Goal: Browse casually: Explore the website without a specific task or goal

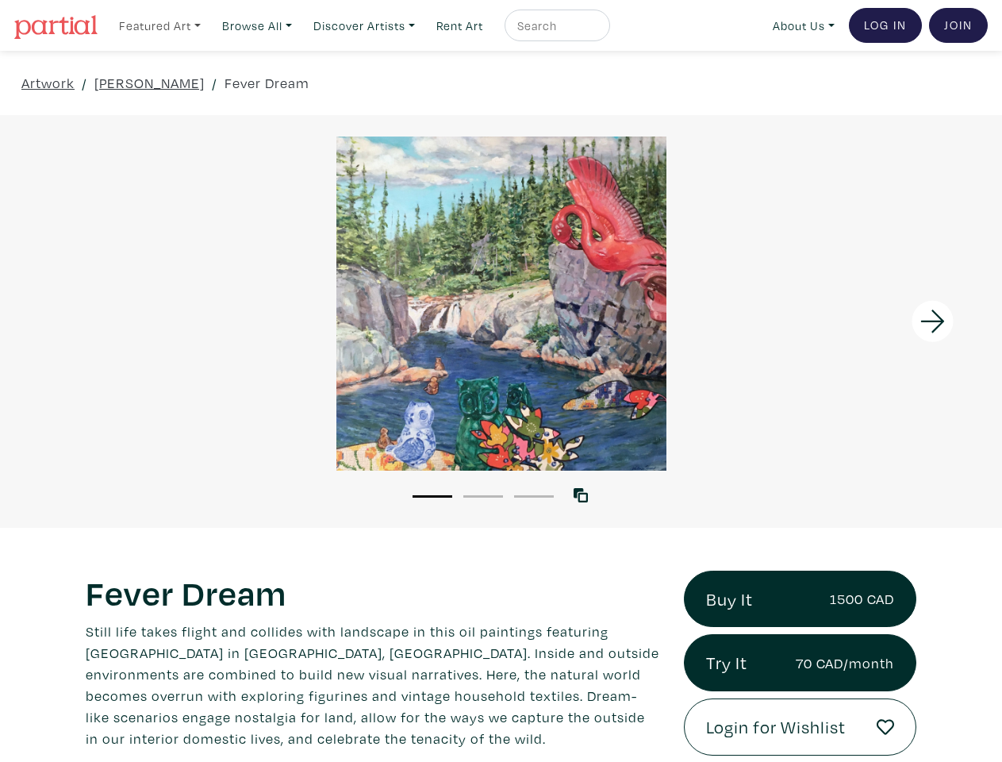
click at [161, 25] on link "Featured Art" at bounding box center [160, 26] width 96 height 33
click at [208, 25] on link "Browse All" at bounding box center [160, 26] width 96 height 33
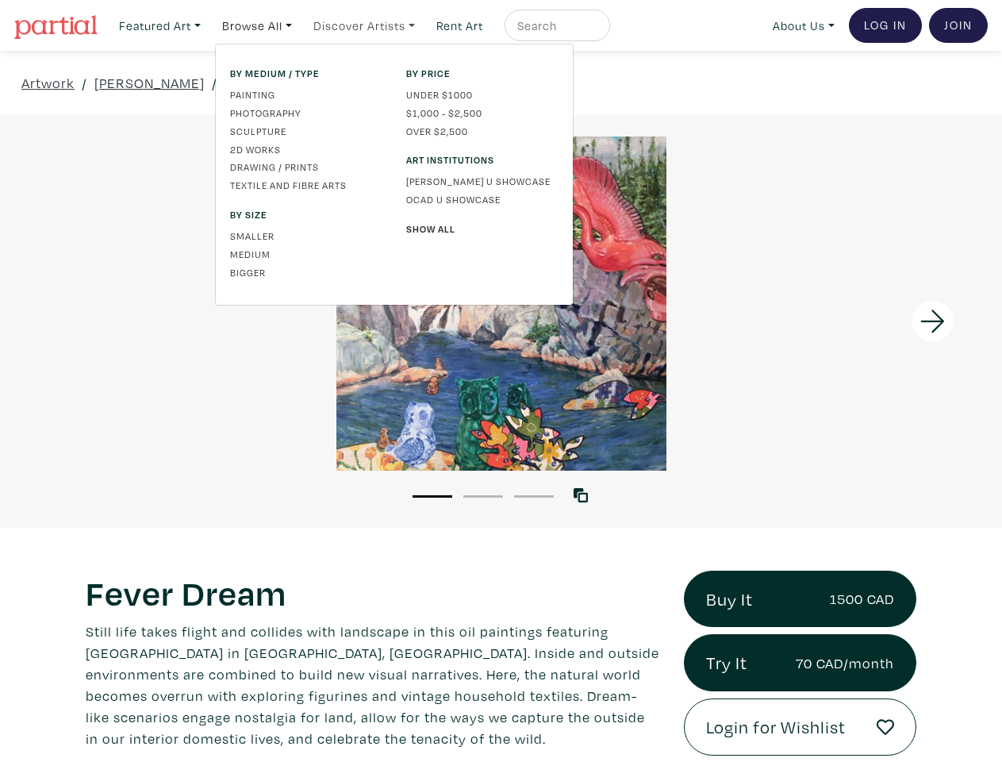
click at [208, 25] on link "Discover Artists" at bounding box center [160, 26] width 96 height 33
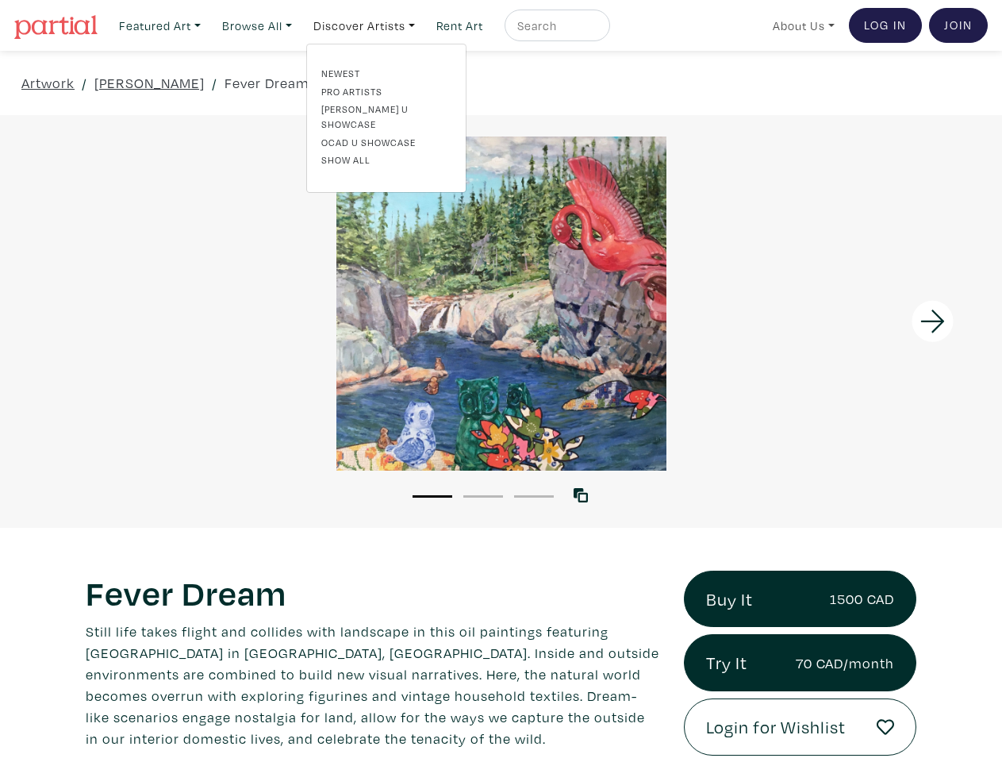
click at [801, 25] on link "About Us" at bounding box center [804, 26] width 76 height 33
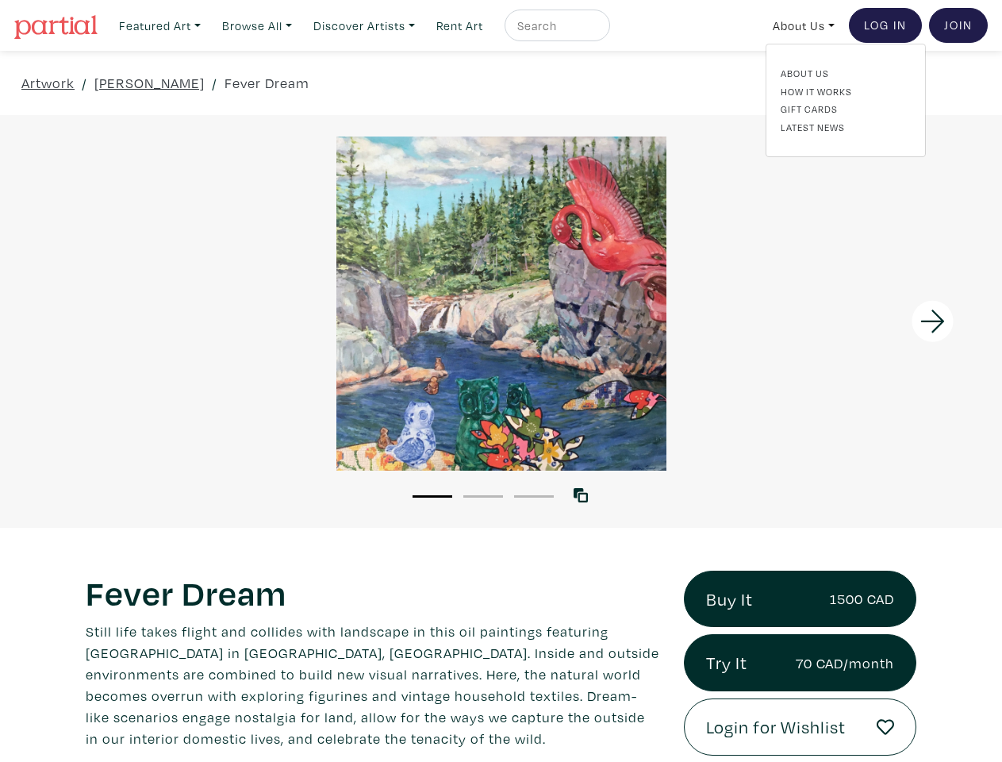
click at [877, 321] on div at bounding box center [876, 321] width 251 height 413
click at [432, 495] on button "1" at bounding box center [433, 496] width 40 height 2
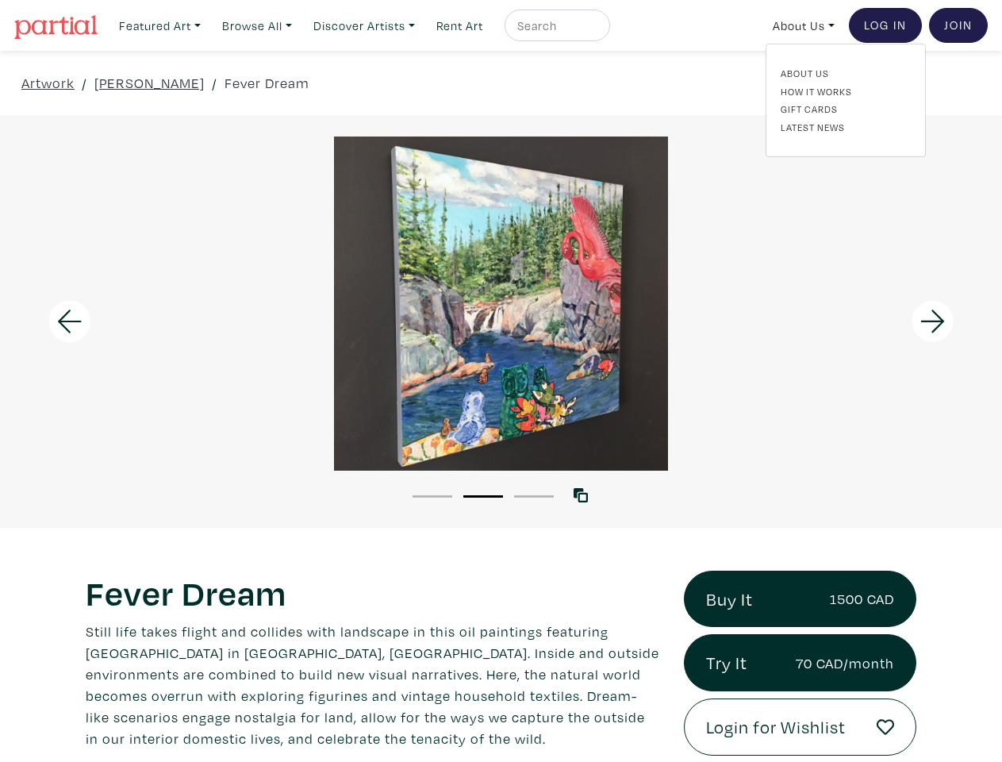
click at [483, 495] on button "2" at bounding box center [483, 496] width 40 height 2
click at [534, 495] on button "3" at bounding box center [534, 496] width 40 height 2
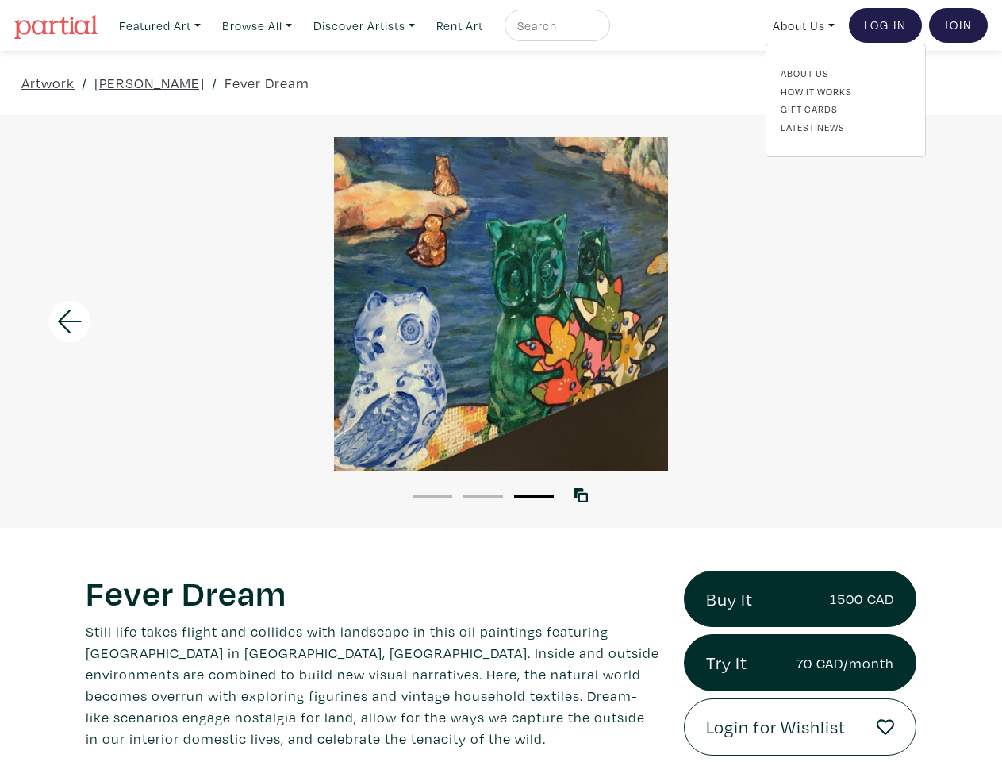
click at [584, 494] on icon at bounding box center [581, 495] width 14 height 14
